Goal: Task Accomplishment & Management: Complete application form

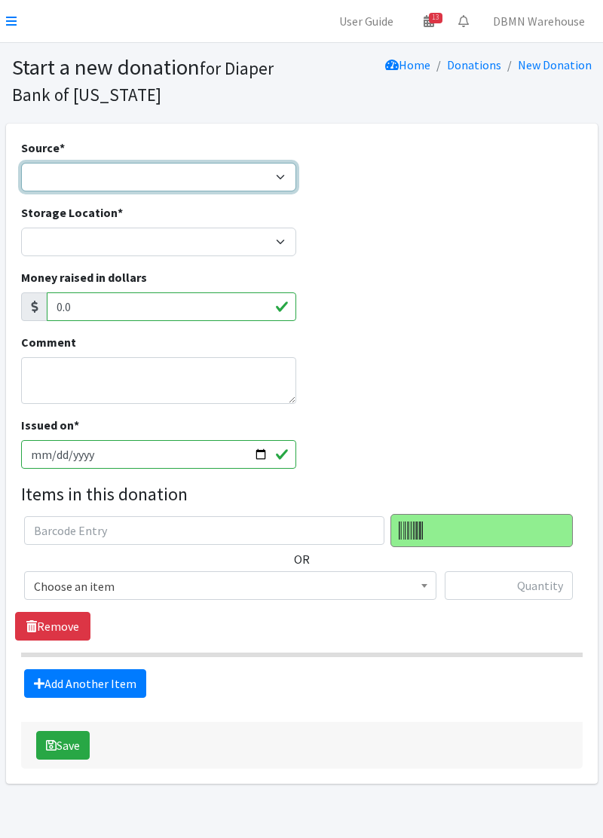
click at [58, 185] on select "Product Drive Manufacturer Donation Site Misc. Donation" at bounding box center [158, 177] width 275 height 29
select select "Misc. Donation"
click at [21, 163] on select "Product Drive Manufacturer Donation Site Misc. Donation" at bounding box center [158, 177] width 275 height 29
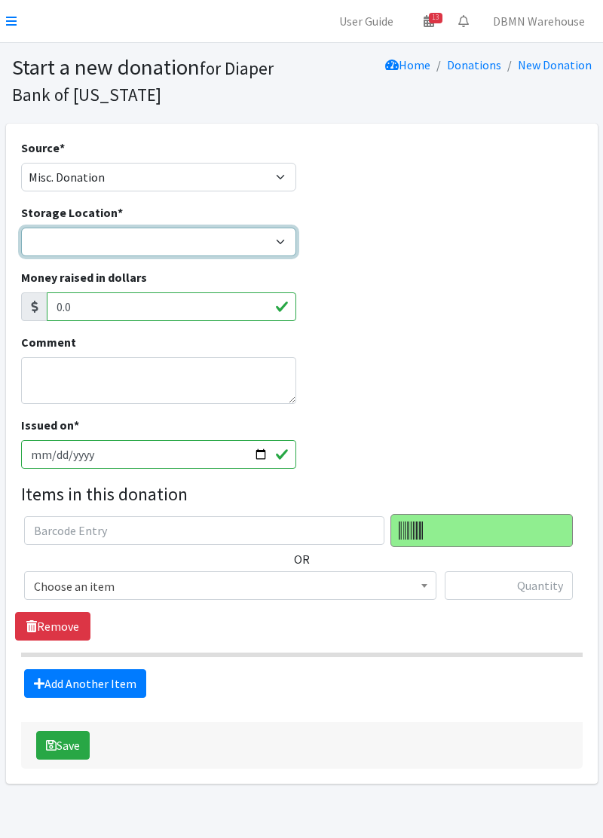
click at [41, 235] on select "Diaper Co-op Direct Shipment Wycliff" at bounding box center [158, 242] width 275 height 29
select select "434"
click at [21, 228] on select "Diaper Co-op Direct Shipment Wycliff" at bounding box center [158, 242] width 275 height 29
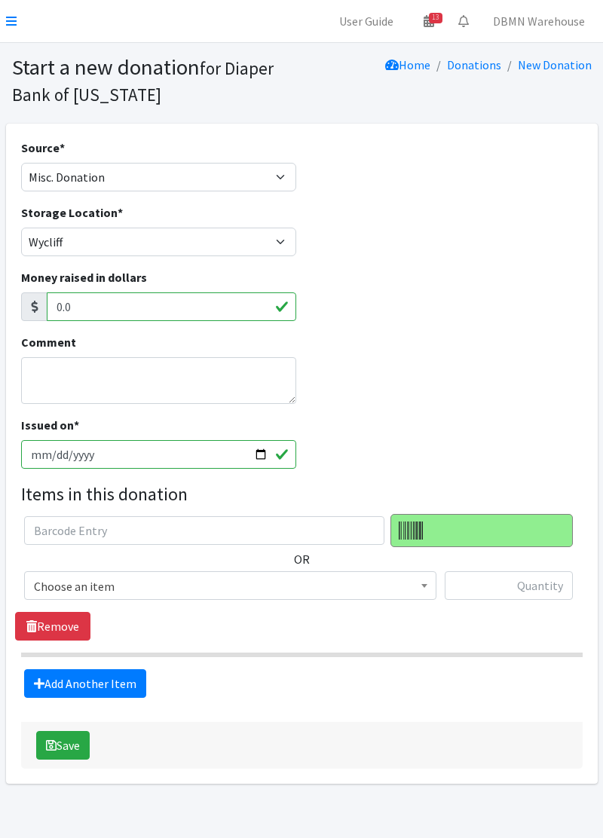
click at [145, 587] on span "Choose an item" at bounding box center [230, 586] width 392 height 21
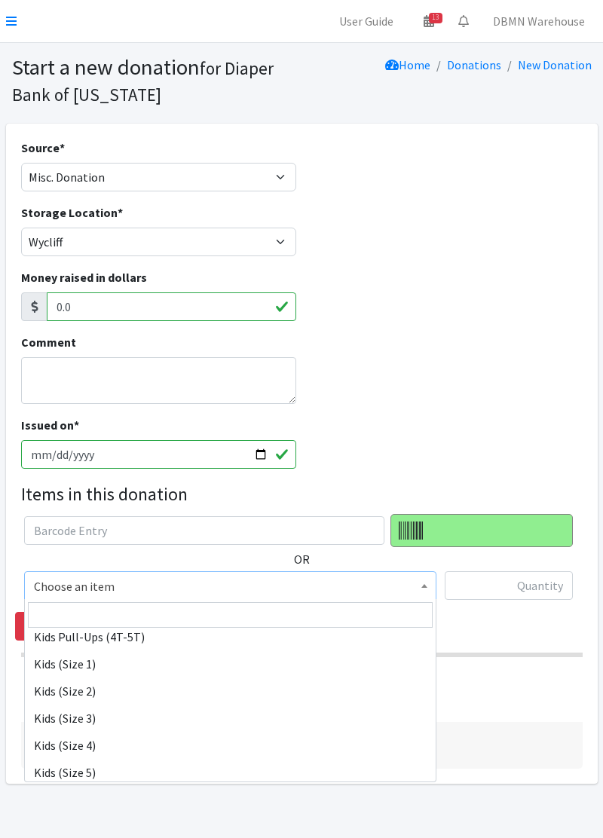
scroll to position [154, 0]
select select "11349"
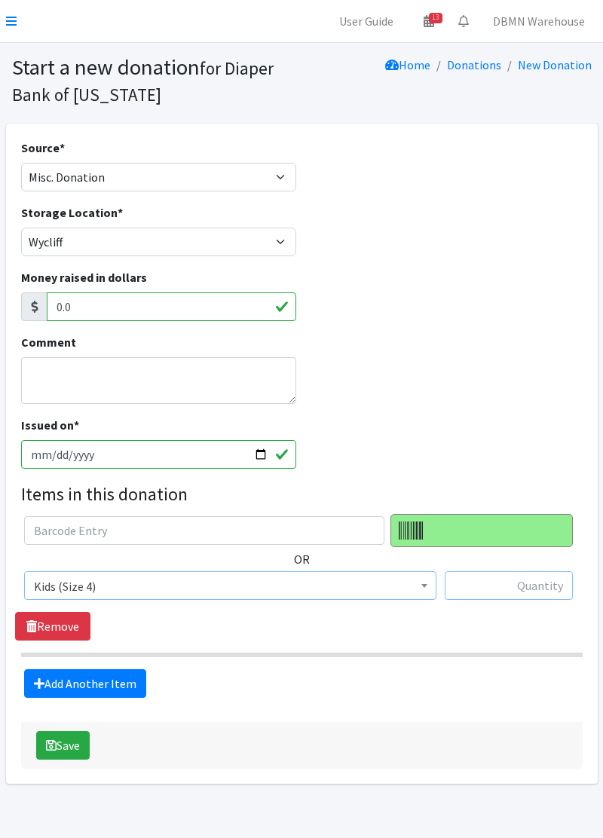
click at [484, 595] on input "text" at bounding box center [508, 585] width 128 height 29
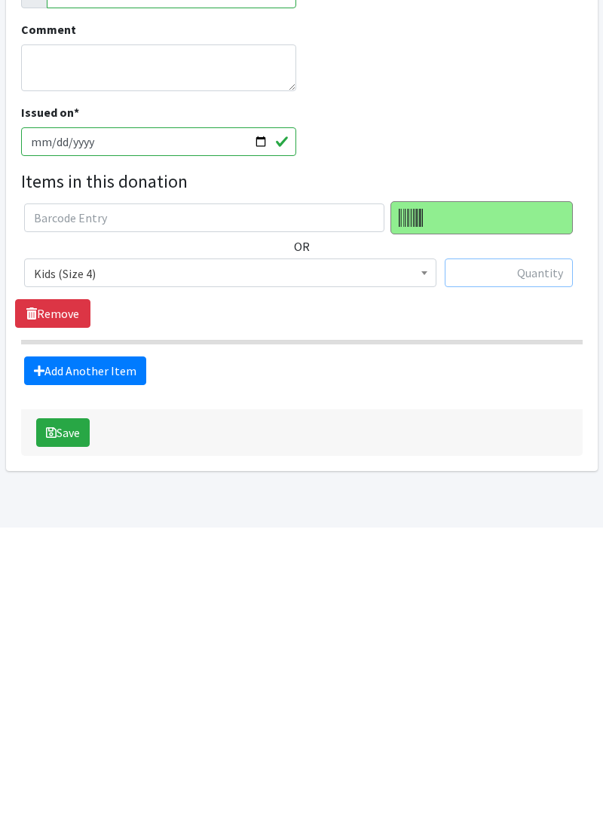
scroll to position [11, 0]
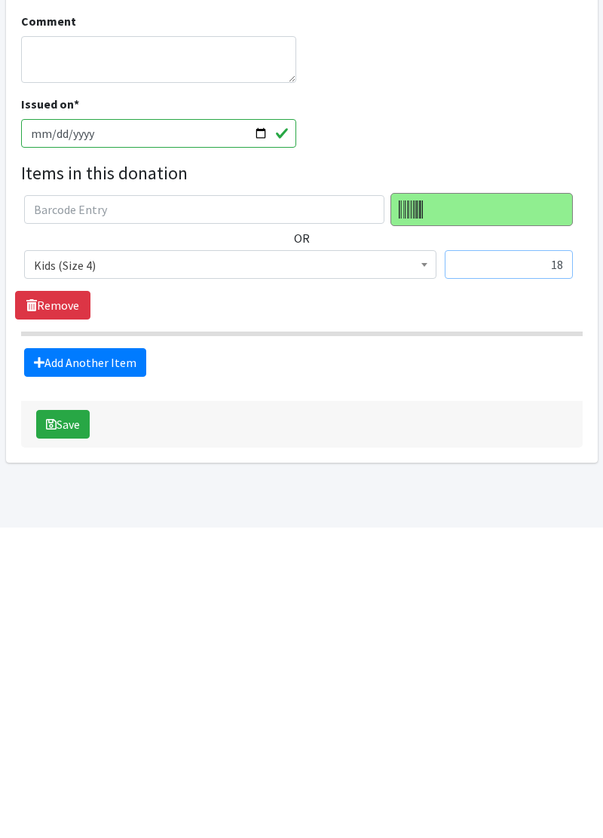
type input "18"
click at [100, 677] on link "Add Another Item" at bounding box center [85, 672] width 122 height 29
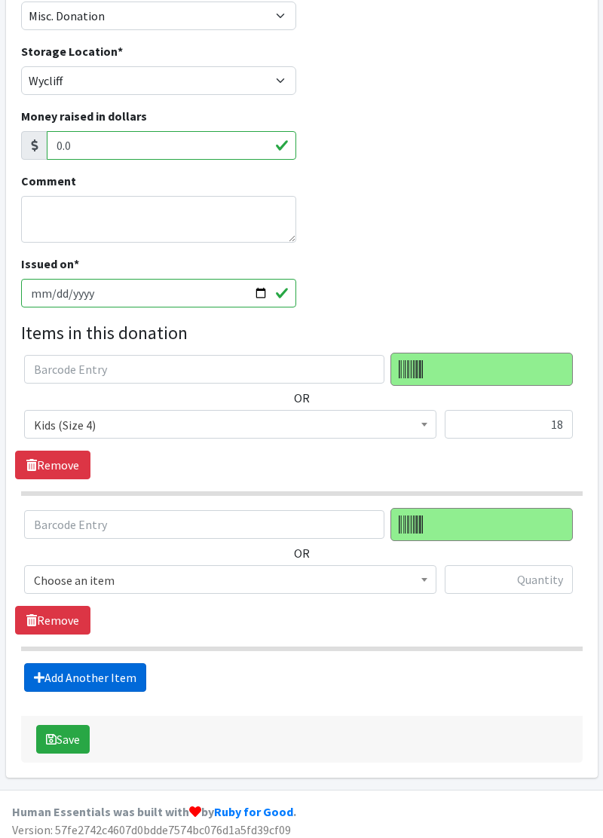
scroll to position [166, 0]
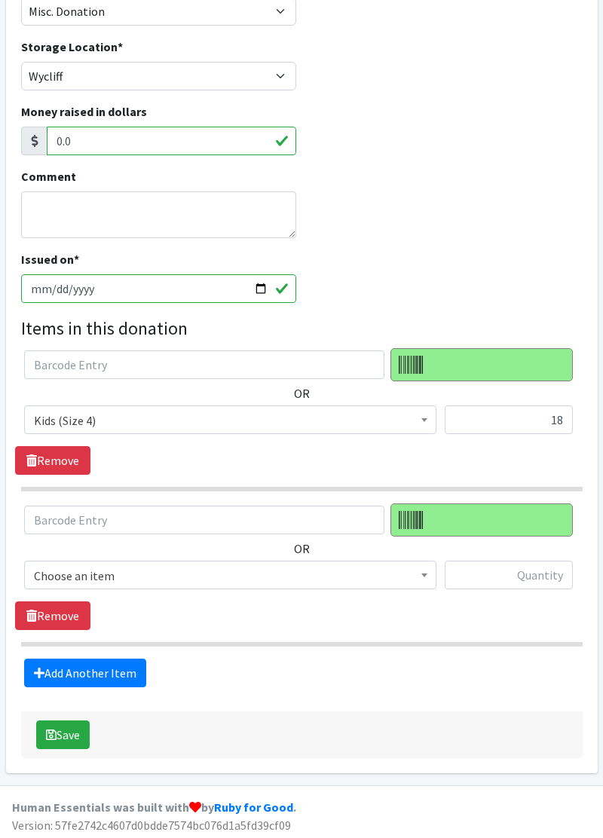
click at [149, 580] on span "Choose an item" at bounding box center [230, 575] width 392 height 21
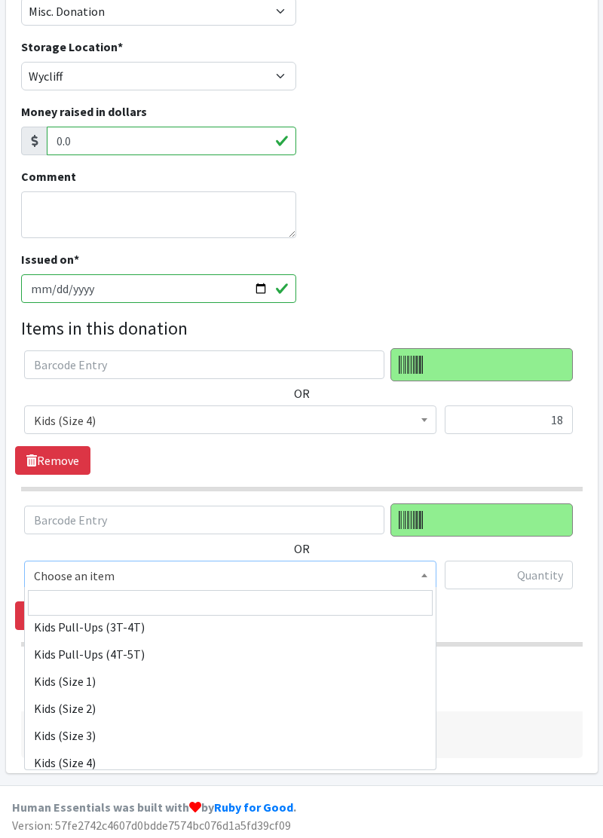
scroll to position [127, 0]
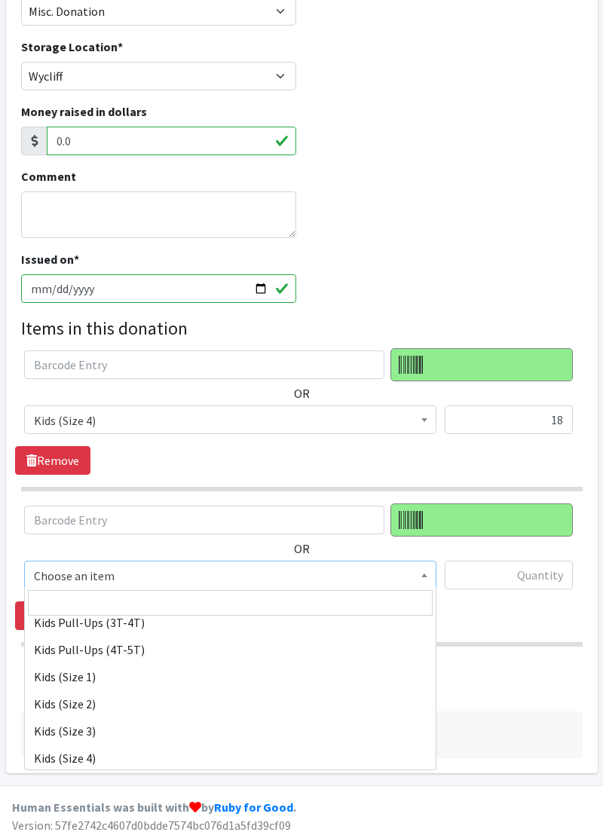
select select "11361"
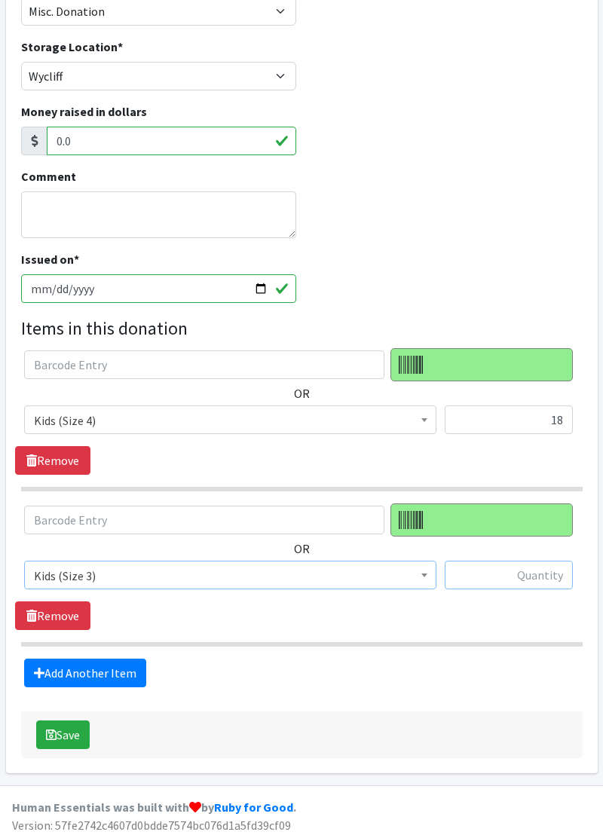
click at [535, 579] on input "text" at bounding box center [508, 574] width 128 height 29
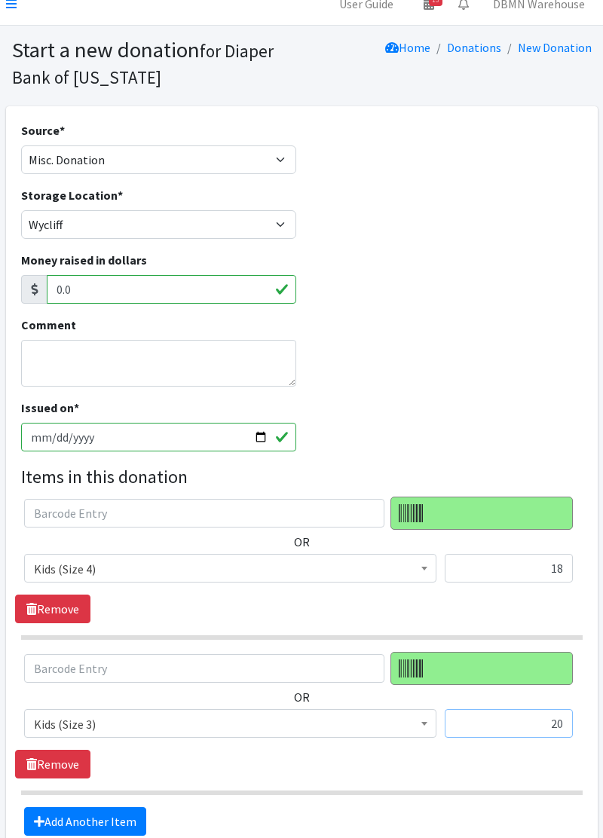
scroll to position [0, 0]
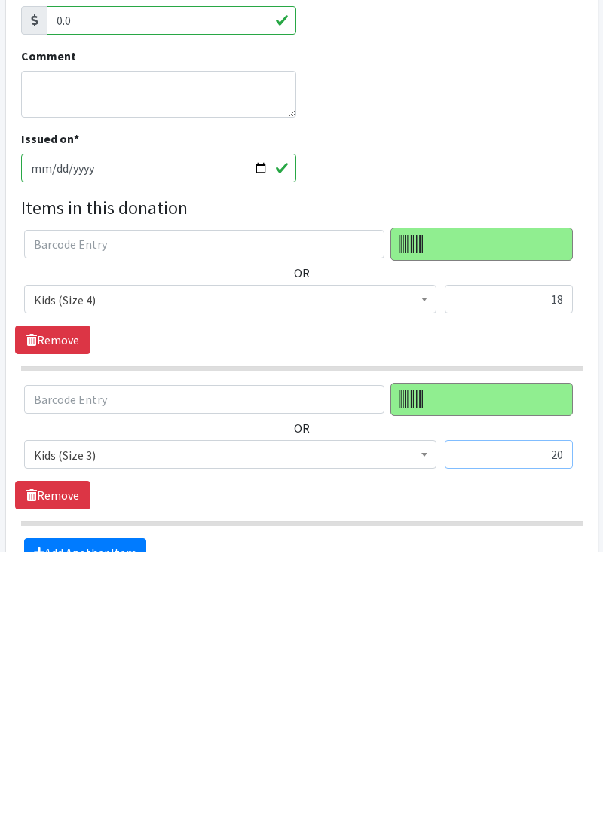
type input "20"
click at [243, 744] on span "Kids (Size 3)" at bounding box center [230, 741] width 392 height 21
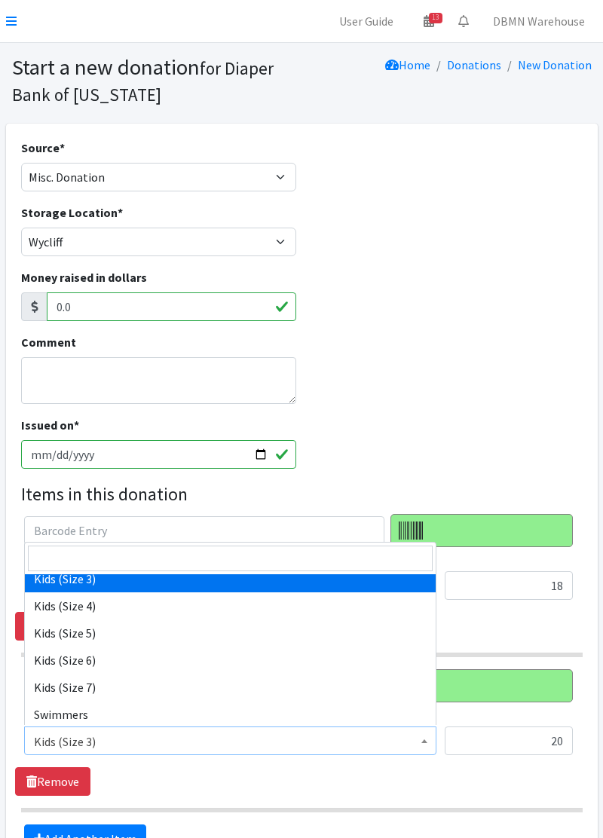
scroll to position [292, 0]
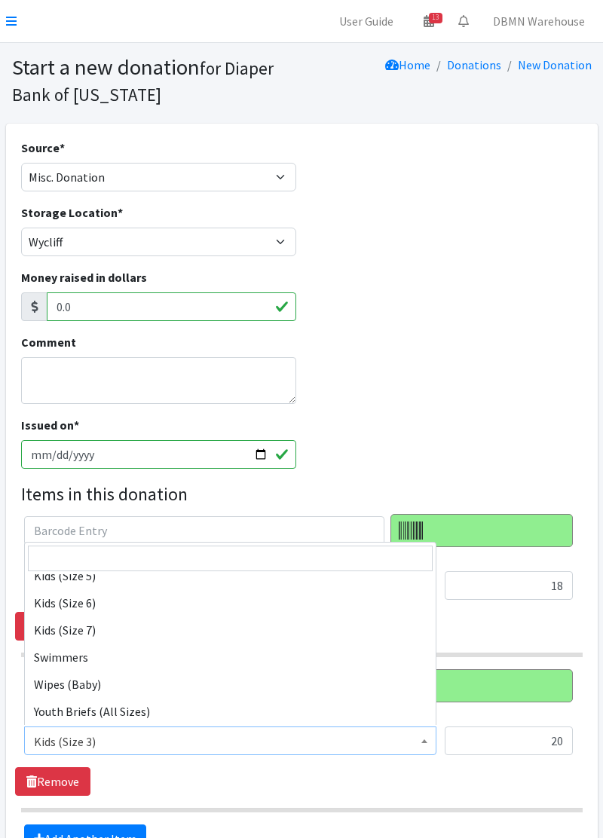
click at [415, 328] on div "Money raised in dollars 0.0" at bounding box center [301, 300] width 573 height 65
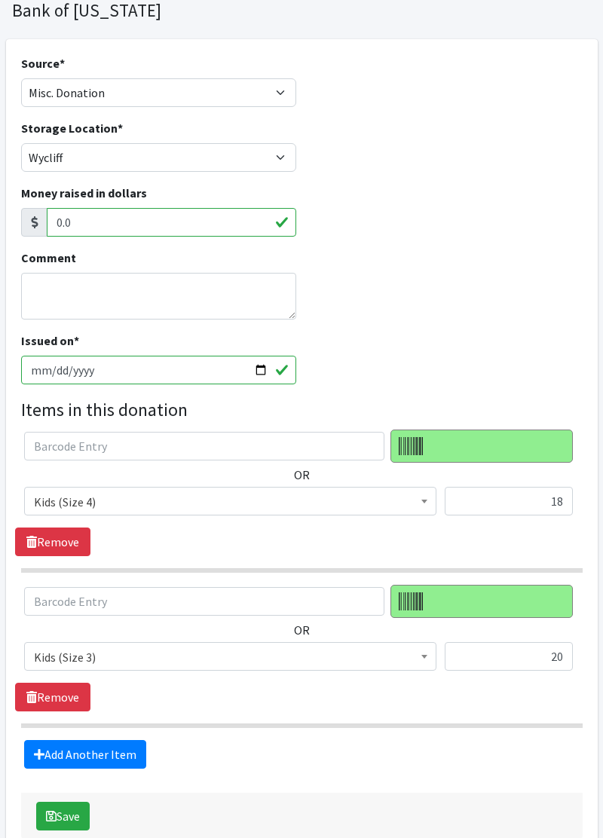
scroll to position [93, 0]
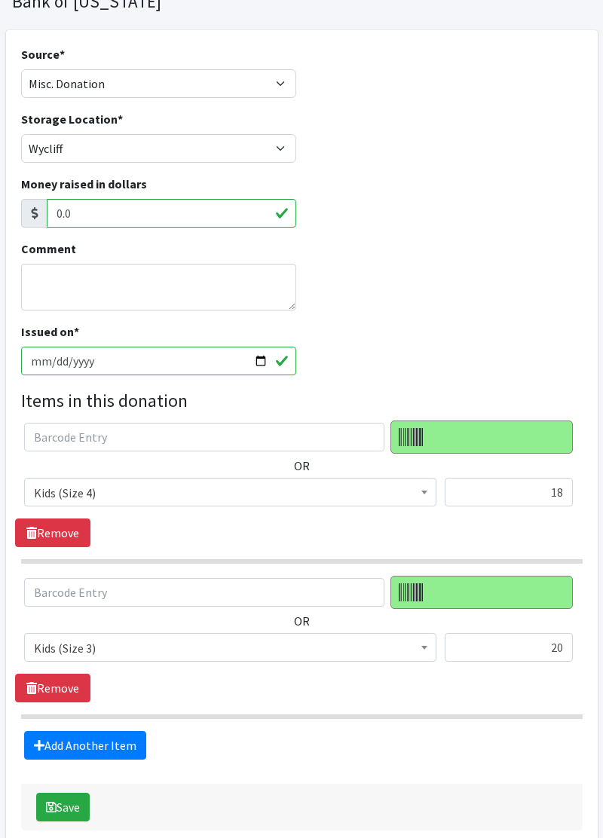
click at [130, 657] on span "Kids (Size 3)" at bounding box center [230, 647] width 412 height 29
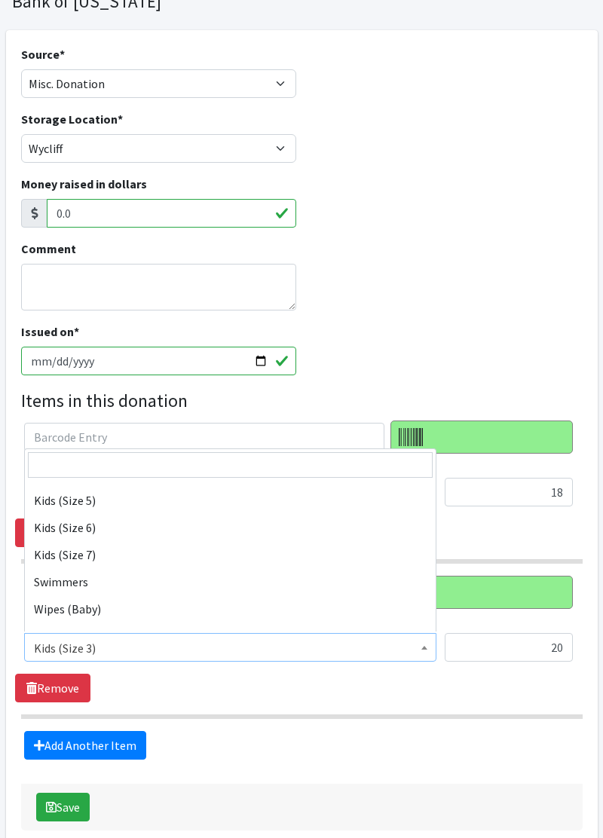
scroll to position [292, 0]
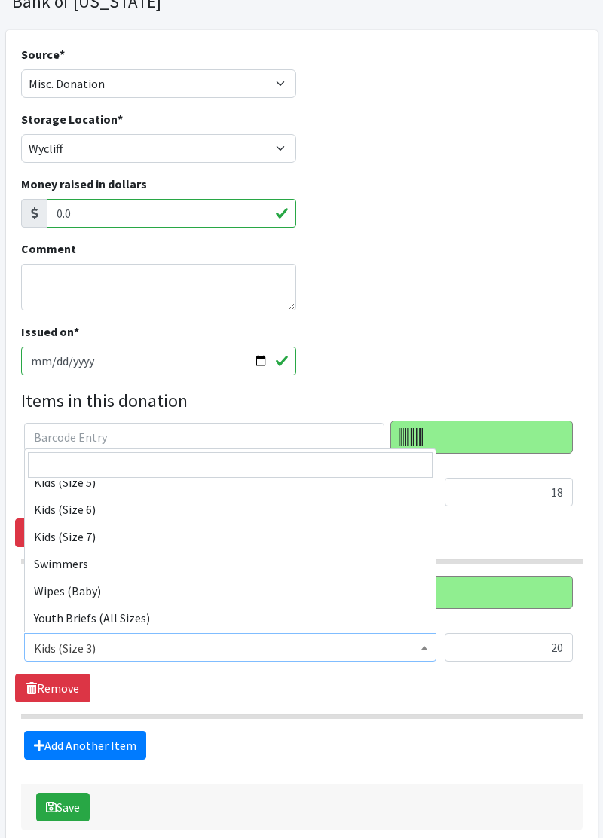
select select "11332"
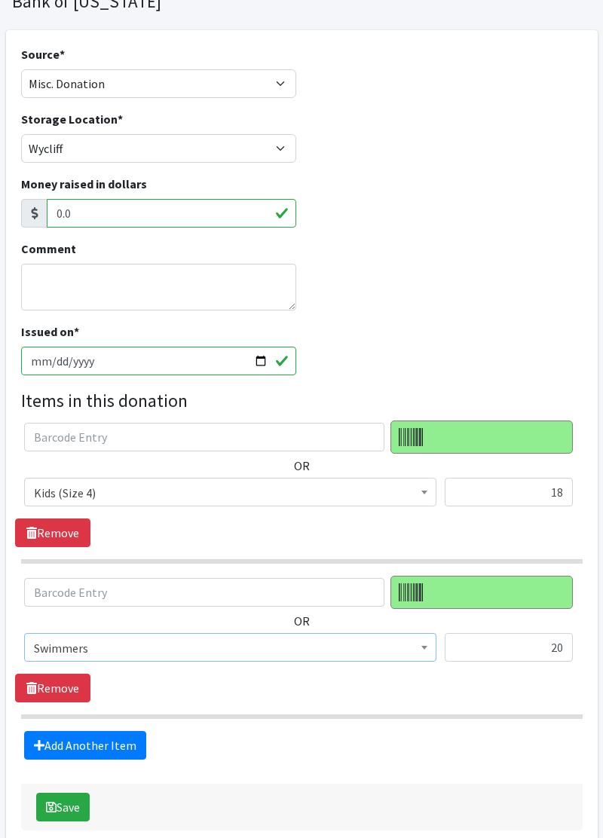
click at [484, 667] on div "20" at bounding box center [508, 653] width 128 height 41
click at [167, 500] on span "Kids (Size 4)" at bounding box center [230, 492] width 392 height 21
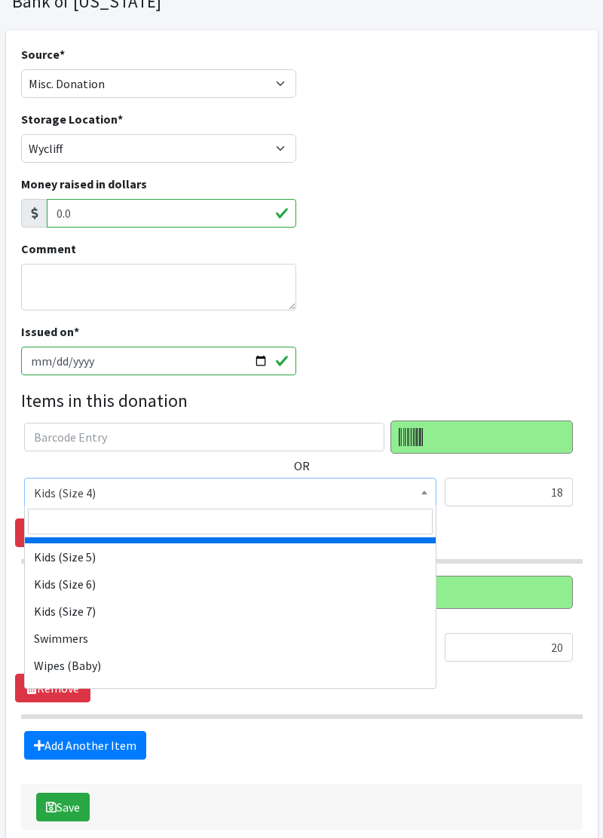
scroll to position [292, 0]
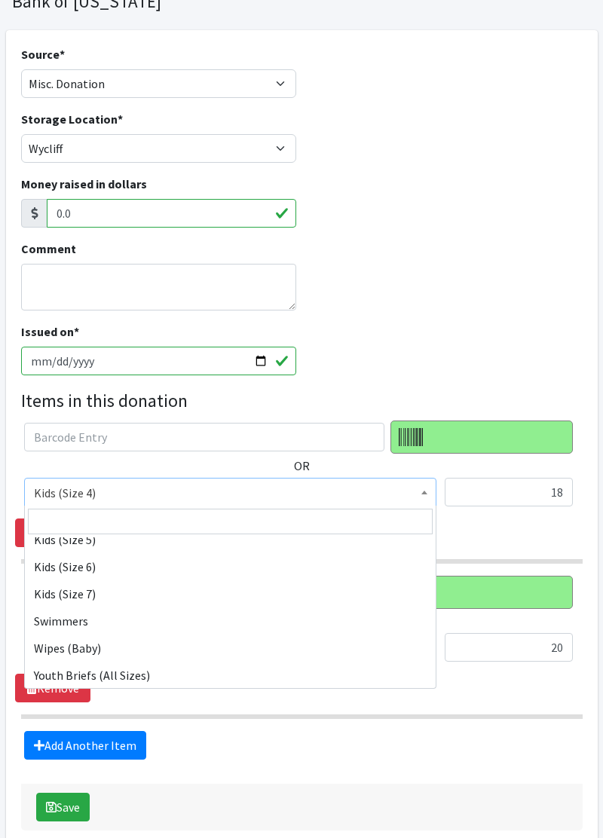
select select "11332"
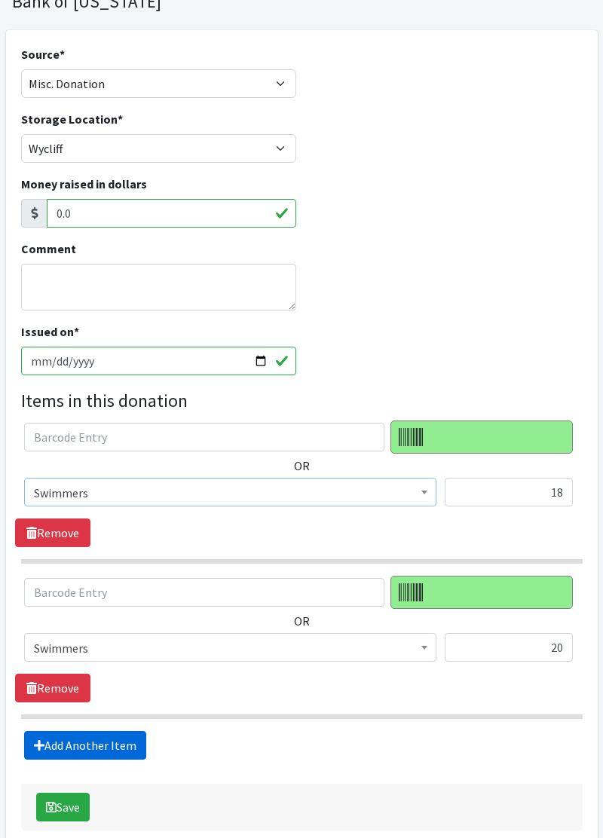
click at [81, 753] on link "Add Another Item" at bounding box center [85, 745] width 122 height 29
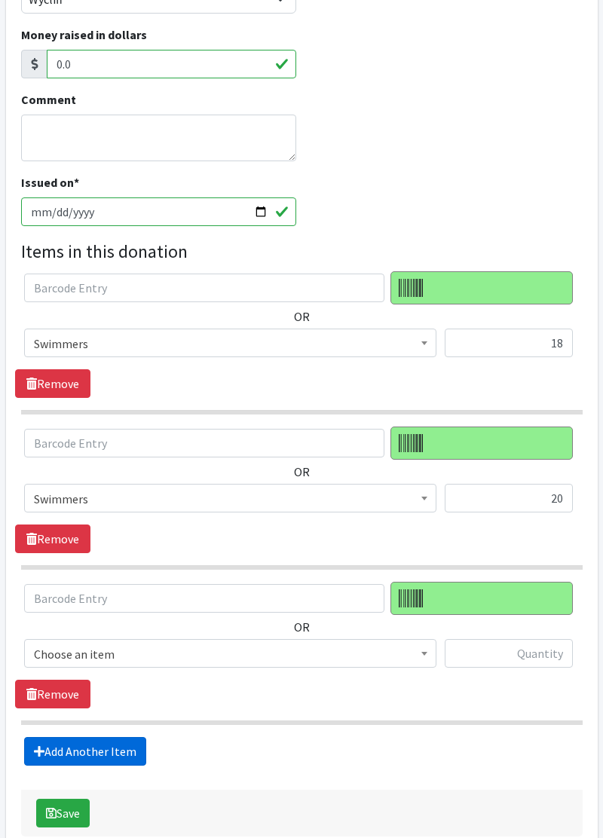
scroll to position [247, 0]
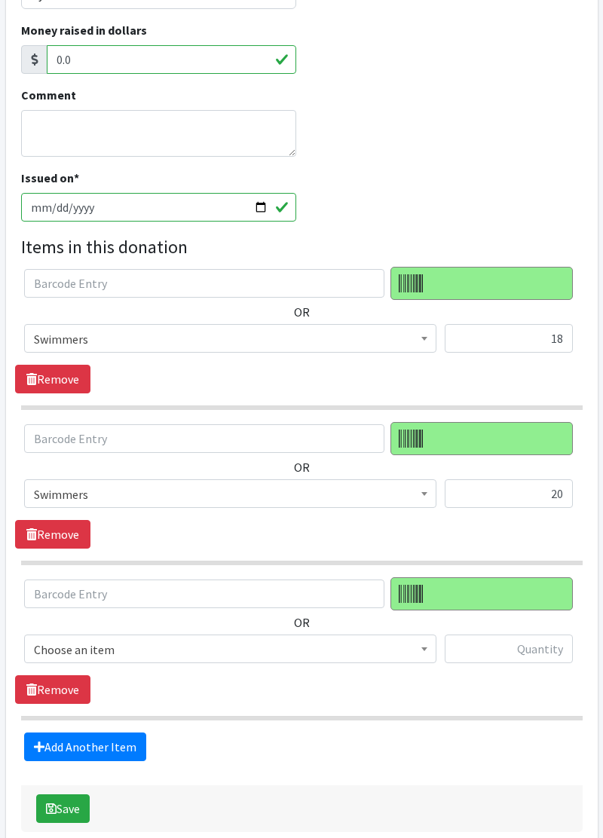
click at [148, 655] on span "Choose an item" at bounding box center [230, 648] width 412 height 29
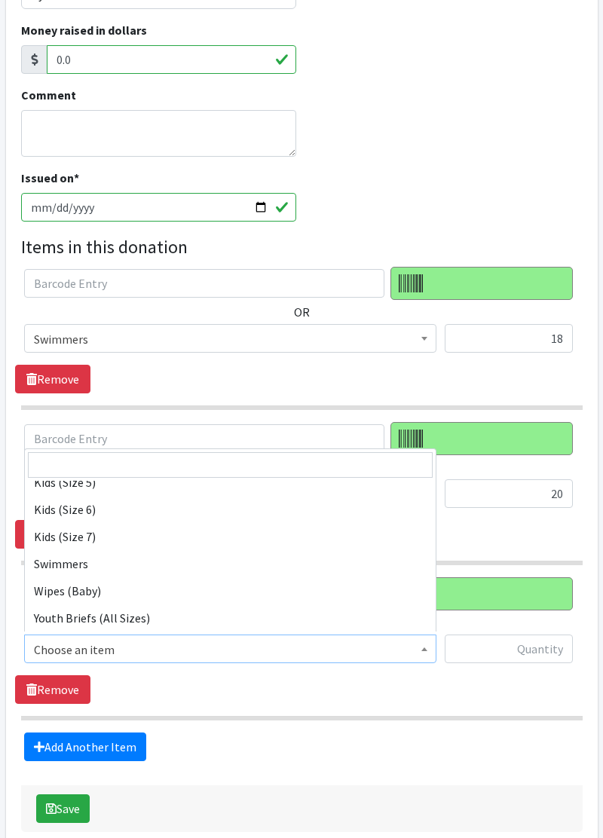
scroll to position [289, 0]
select select "11343"
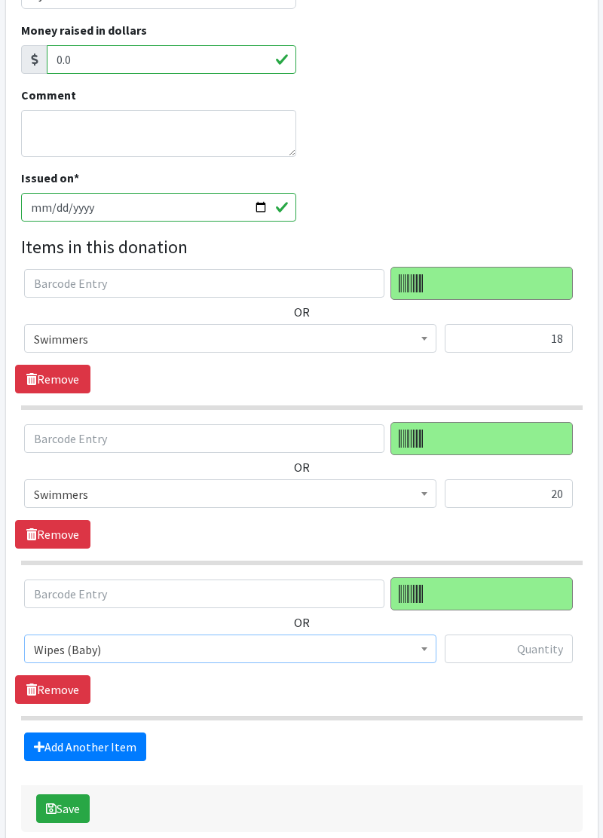
click at [460, 667] on div at bounding box center [508, 654] width 128 height 41
click at [491, 656] on input "text" at bounding box center [508, 648] width 128 height 29
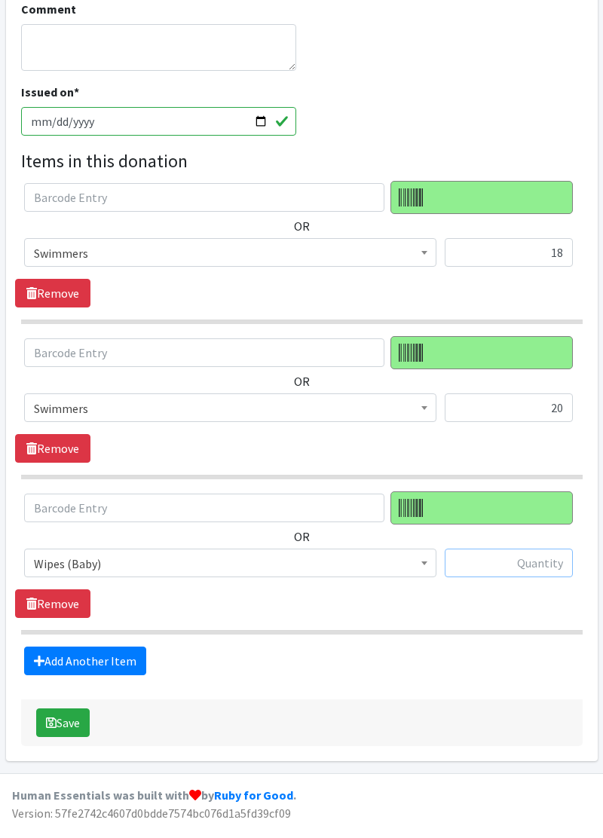
scroll to position [315, 0]
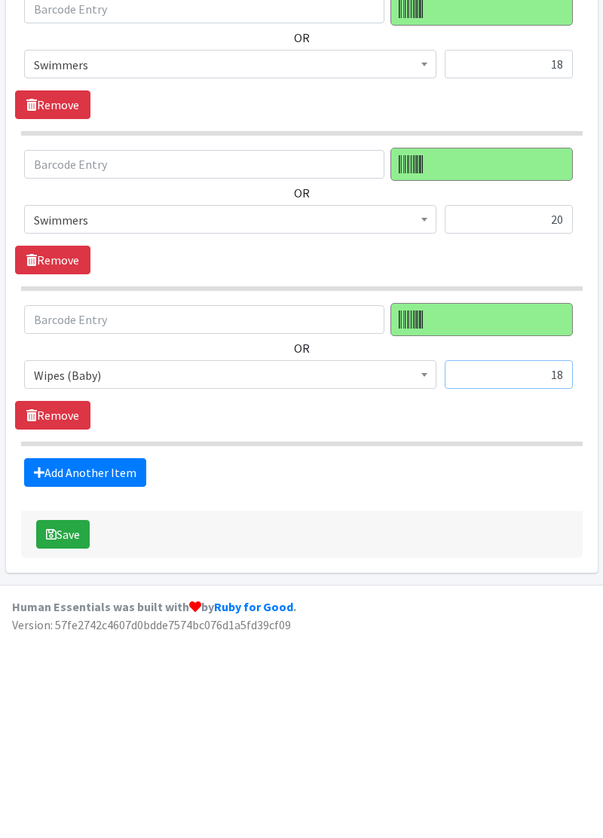
type input "18"
click at [74, 686] on link "Add Another Item" at bounding box center [85, 678] width 122 height 29
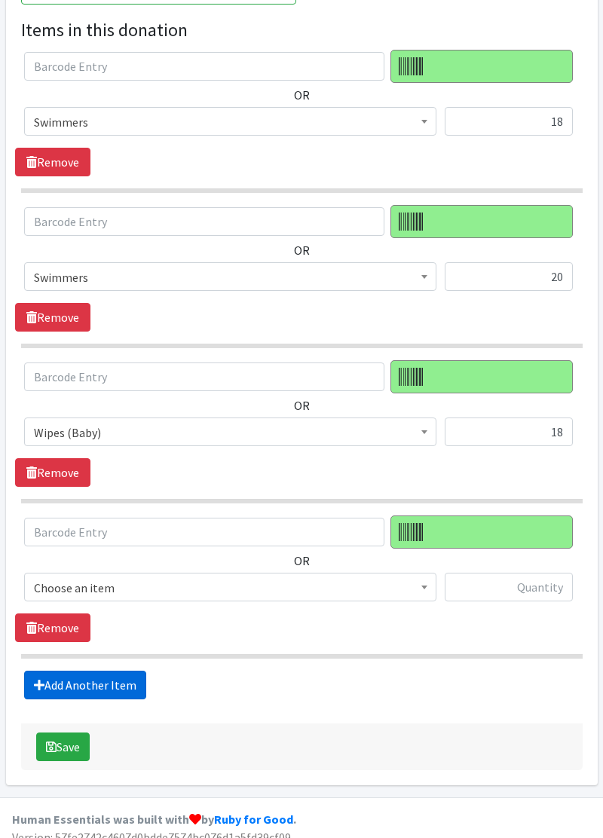
scroll to position [473, 0]
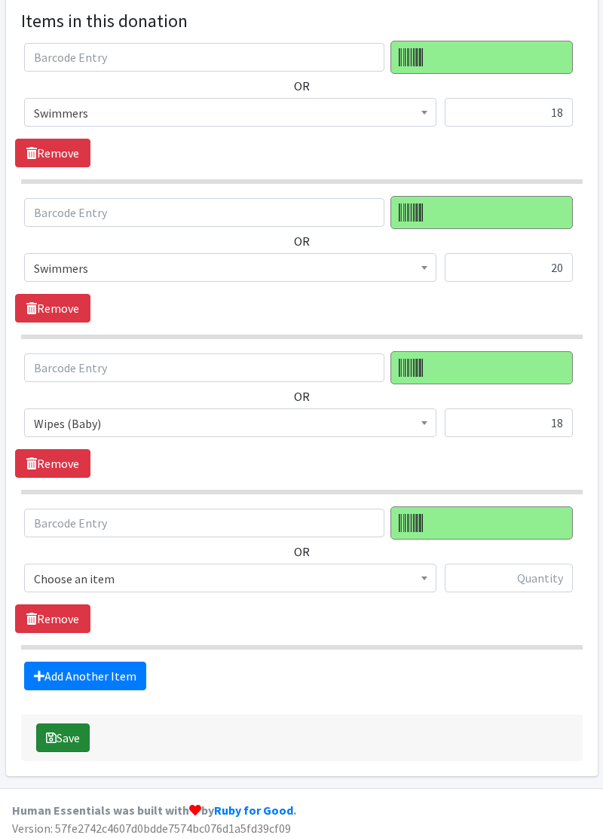
click at [50, 737] on button "Save" at bounding box center [62, 737] width 53 height 29
